Goal: Navigation & Orientation: Find specific page/section

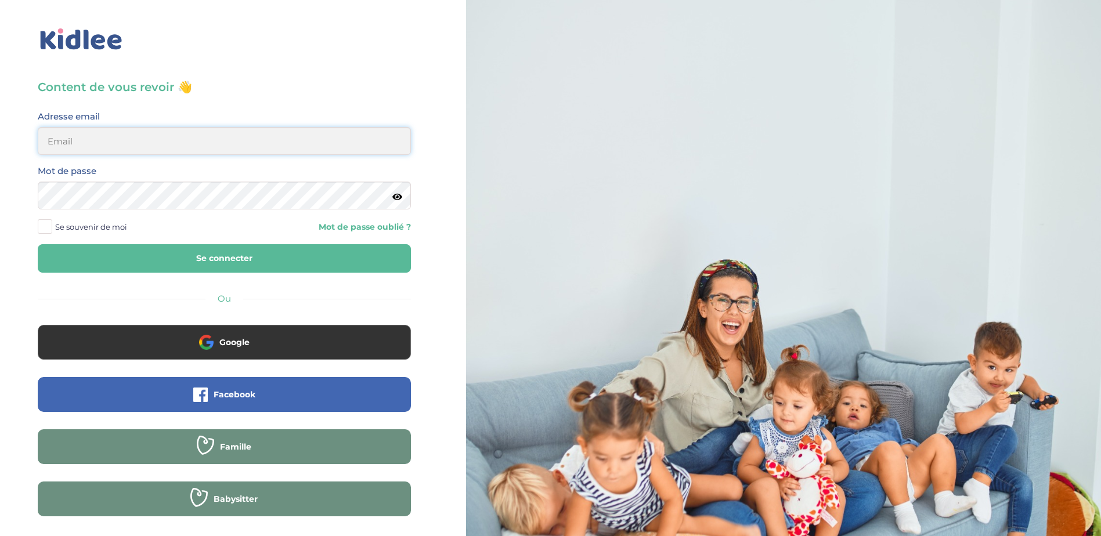
type input "anais.matthieu.pillet@gmail.com"
click at [170, 251] on button "Se connecter" at bounding box center [224, 258] width 373 height 28
